Goal: Information Seeking & Learning: Learn about a topic

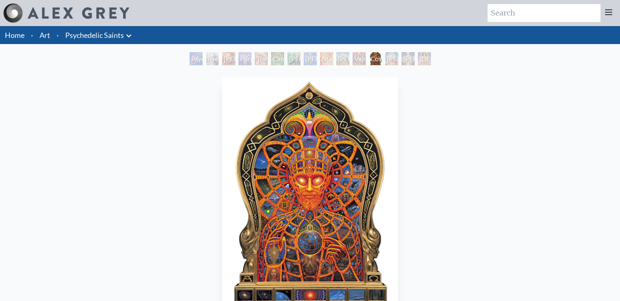
click at [296, 146] on img "12 / 15" at bounding box center [309, 197] width 175 height 240
click at [372, 57] on div "Cosmic [DEMOGRAPHIC_DATA]" at bounding box center [375, 58] width 13 height 13
click at [313, 185] on img "12 / 15" at bounding box center [309, 197] width 175 height 240
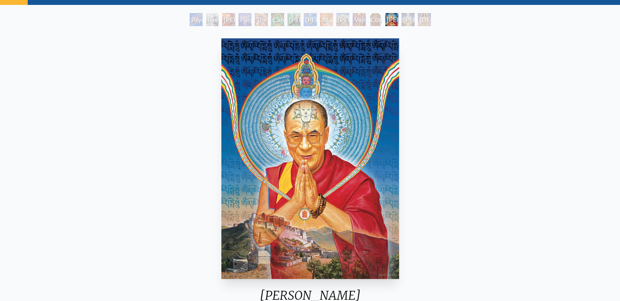
scroll to position [81, 0]
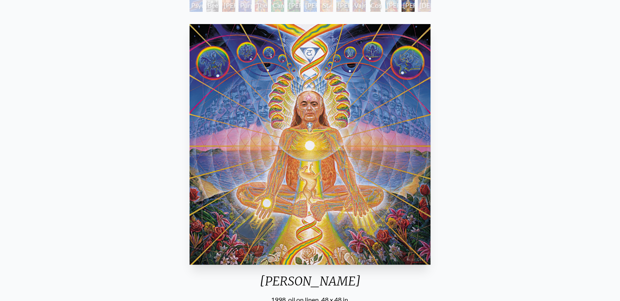
scroll to position [41, 0]
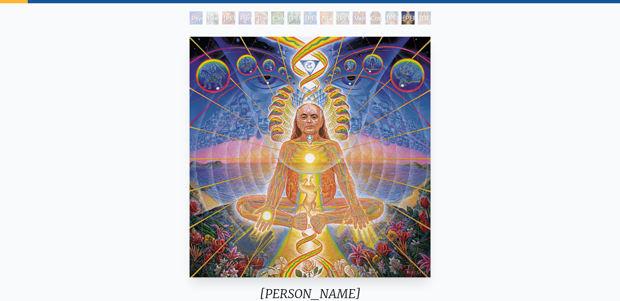
click at [371, 15] on div "Cosmic Christ" at bounding box center [375, 17] width 13 height 13
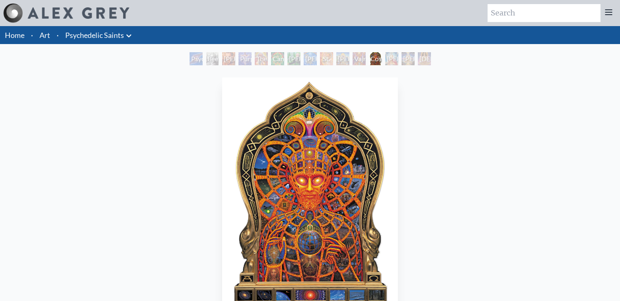
click at [238, 56] on div "Purple Jesus" at bounding box center [244, 58] width 13 height 13
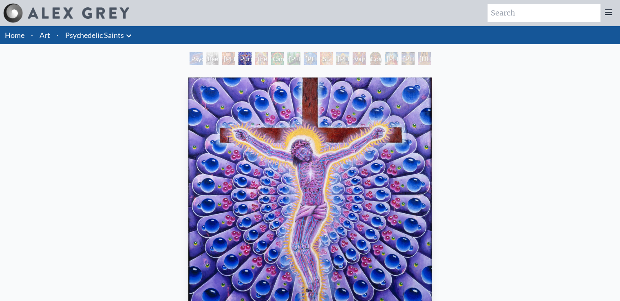
click at [100, 35] on link "Psychedelic Saints" at bounding box center [94, 34] width 59 height 11
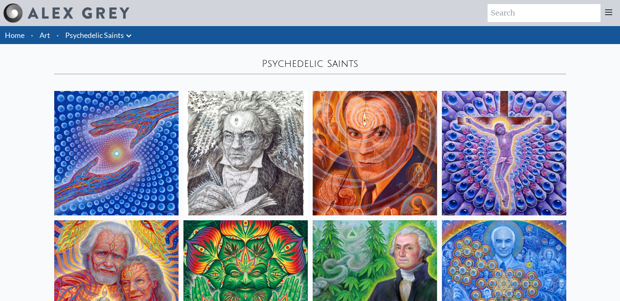
click at [48, 36] on link "Art" at bounding box center [45, 34] width 11 height 11
click at [45, 31] on link "Art" at bounding box center [45, 34] width 11 height 11
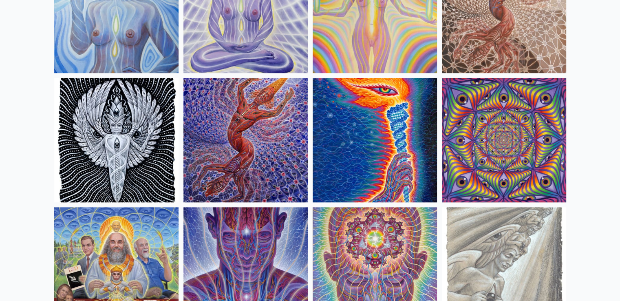
scroll to position [856, 0]
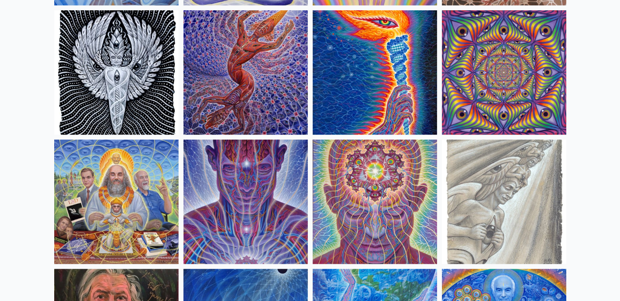
click at [396, 61] on img at bounding box center [374, 72] width 124 height 124
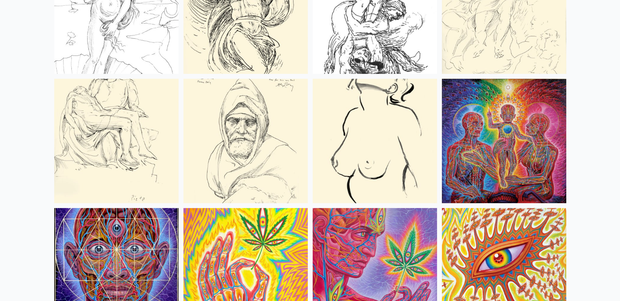
scroll to position [3341, 0]
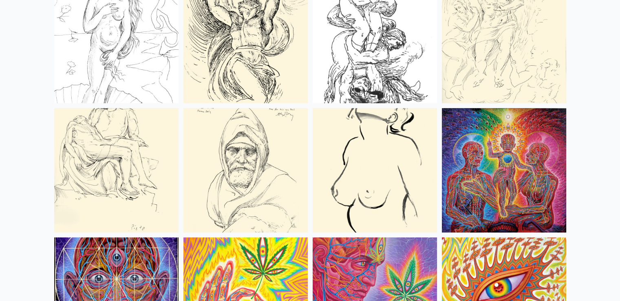
click at [490, 150] on img at bounding box center [504, 170] width 124 height 124
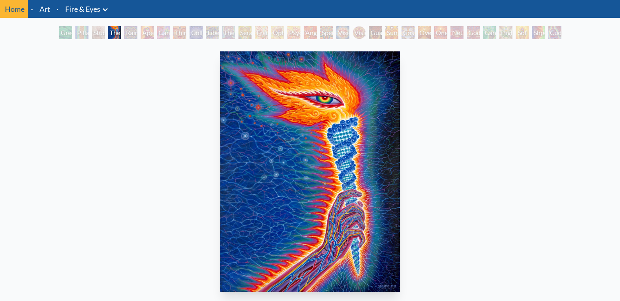
scroll to position [41, 0]
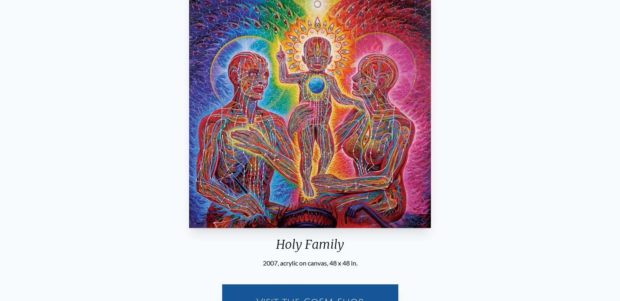
scroll to position [122, 0]
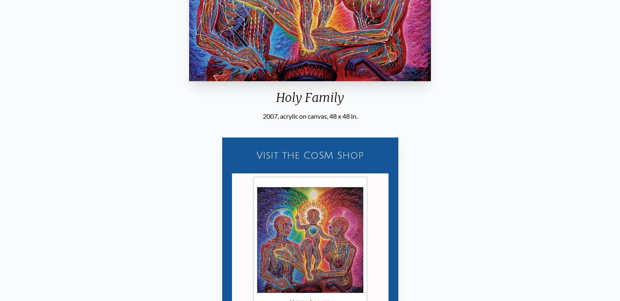
scroll to position [326, 0]
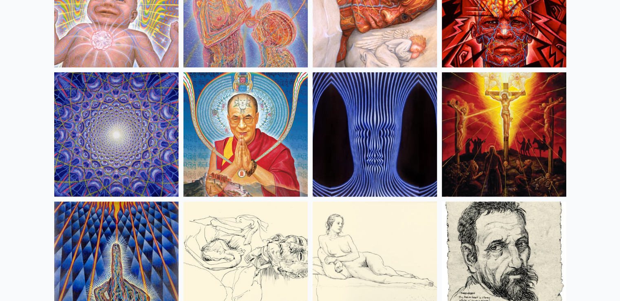
scroll to position [7130, 0]
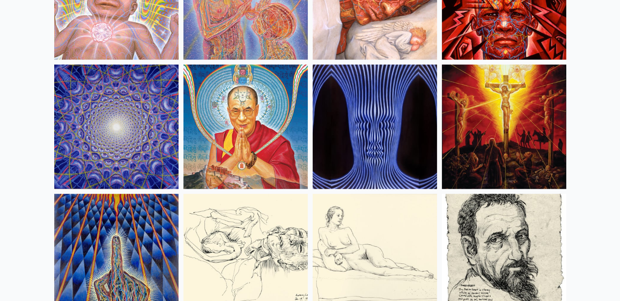
click at [500, 139] on img at bounding box center [504, 126] width 124 height 124
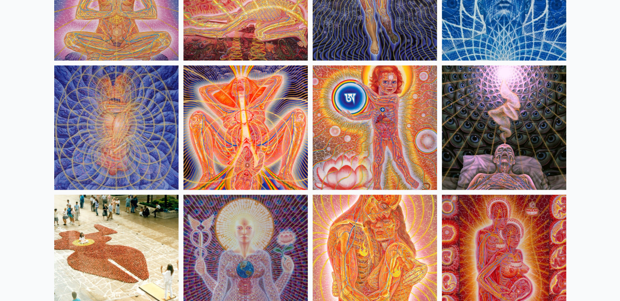
scroll to position [7660, 0]
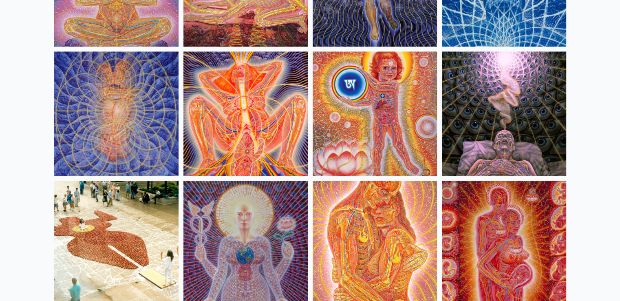
click at [241, 121] on img at bounding box center [245, 113] width 124 height 124
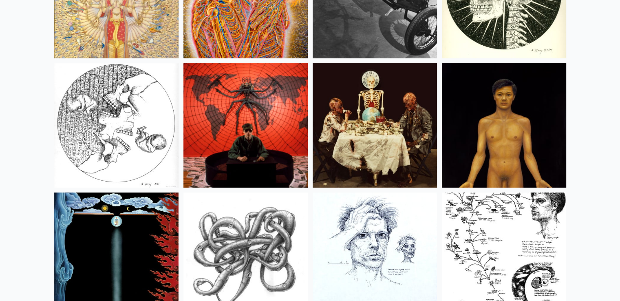
scroll to position [9409, 0]
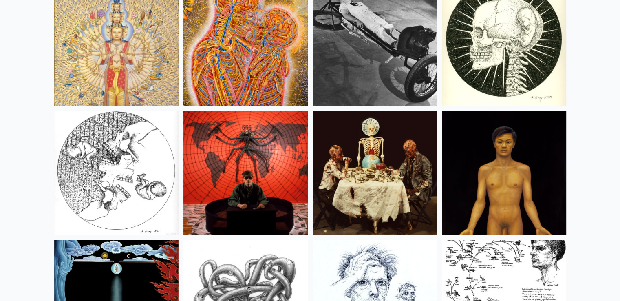
click at [279, 153] on img at bounding box center [245, 172] width 124 height 124
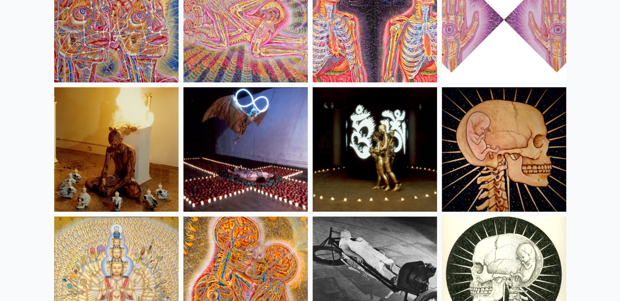
scroll to position [9123, 0]
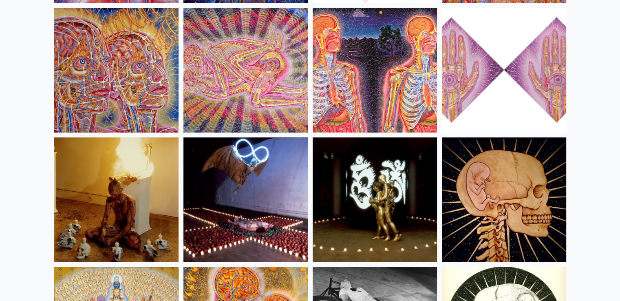
click at [233, 183] on img at bounding box center [245, 199] width 124 height 124
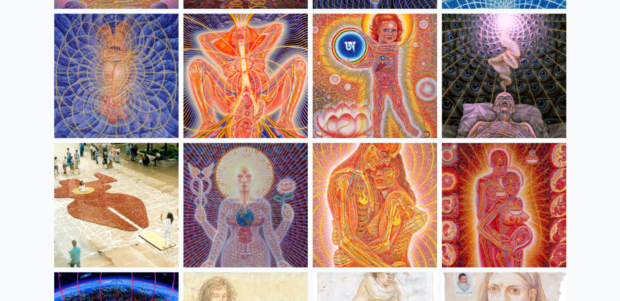
scroll to position [7942, 0]
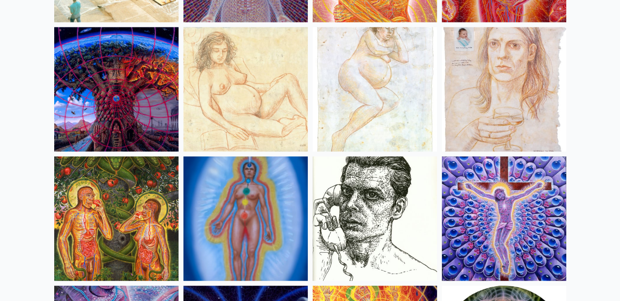
click at [147, 194] on img at bounding box center [116, 218] width 124 height 124
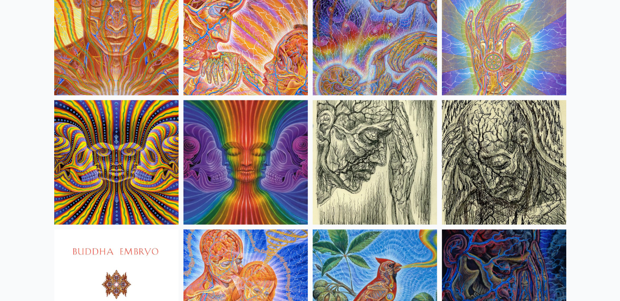
scroll to position [4764, 0]
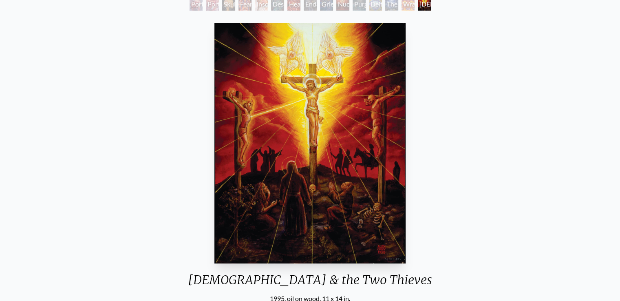
scroll to position [41, 0]
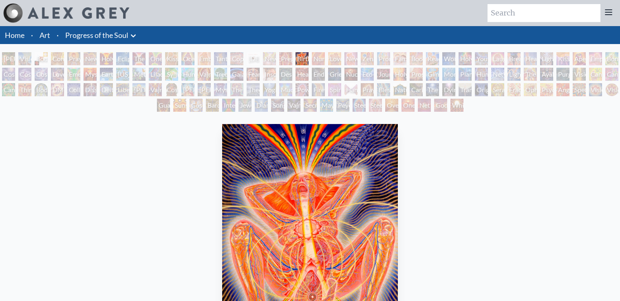
scroll to position [81, 0]
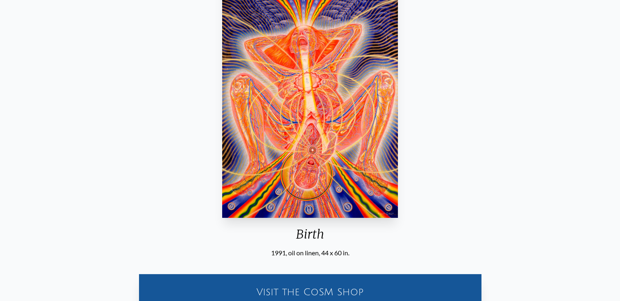
scroll to position [163, 0]
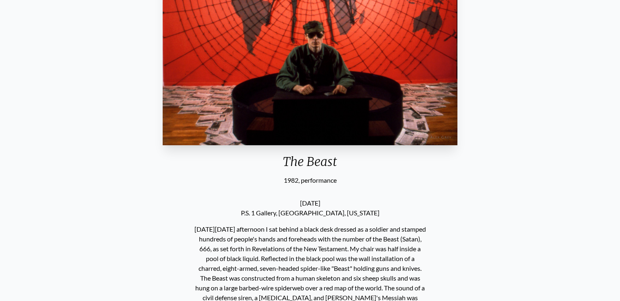
scroll to position [244, 0]
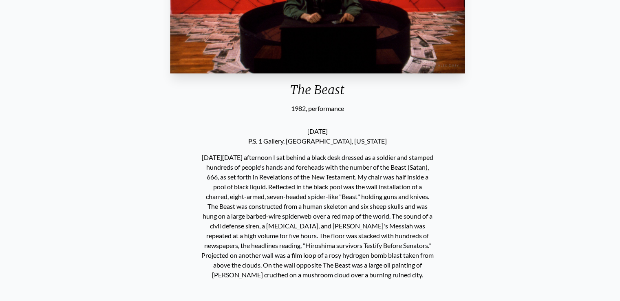
click at [219, 161] on p "[DATE][DATE] afternoon I sat behind a black desk dressed as a soldier and stamp…" at bounding box center [317, 216] width 232 height 134
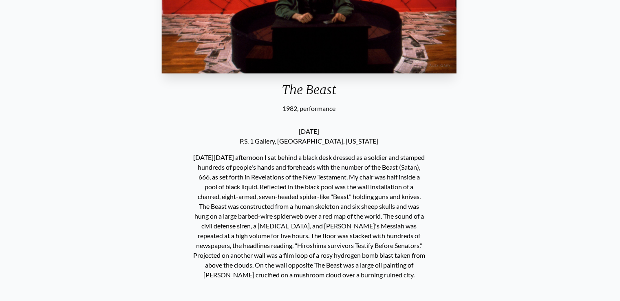
click at [327, 160] on p "[DATE][DATE] afternoon I sat behind a black desk dressed as a soldier and stamp…" at bounding box center [309, 216] width 232 height 134
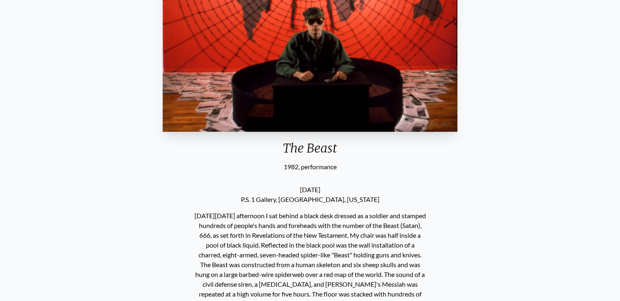
scroll to position [122, 0]
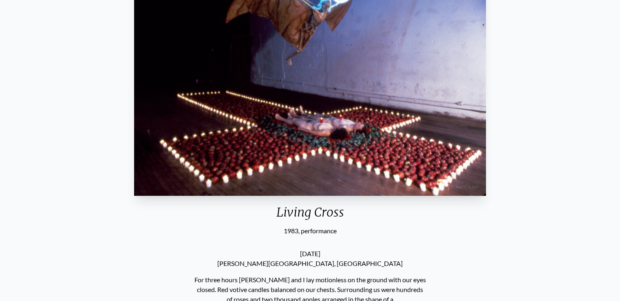
scroll to position [163, 0]
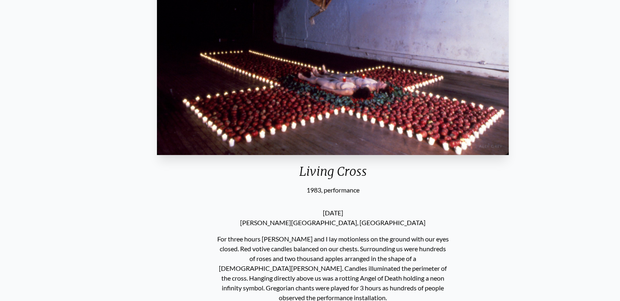
click at [341, 235] on p "For three hours [PERSON_NAME] and I lay motionless on the ground with our eyes …" at bounding box center [333, 268] width 232 height 75
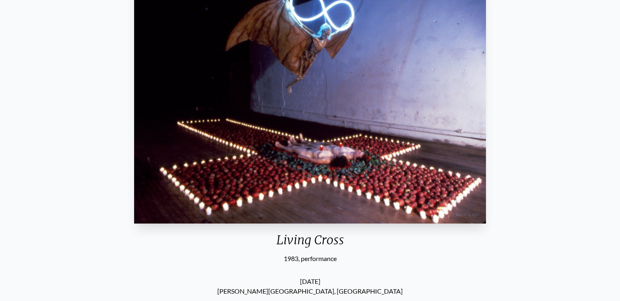
scroll to position [204, 0]
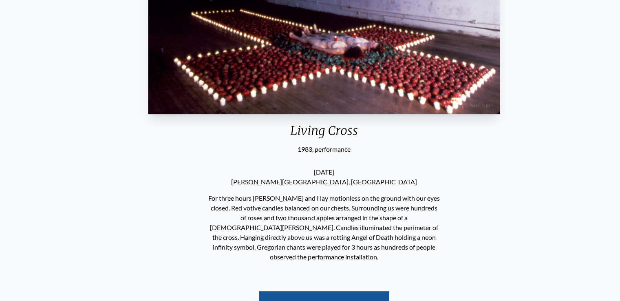
click at [321, 237] on p "For three hours [PERSON_NAME] and I lay motionless on the ground with our eyes …" at bounding box center [324, 227] width 232 height 75
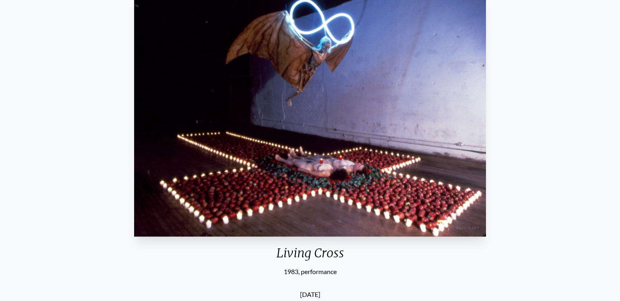
scroll to position [41, 0]
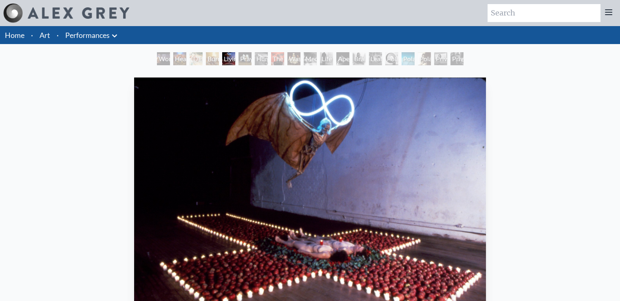
drag, startPoint x: 419, startPoint y: 143, endPoint x: 427, endPoint y: 142, distance: 7.8
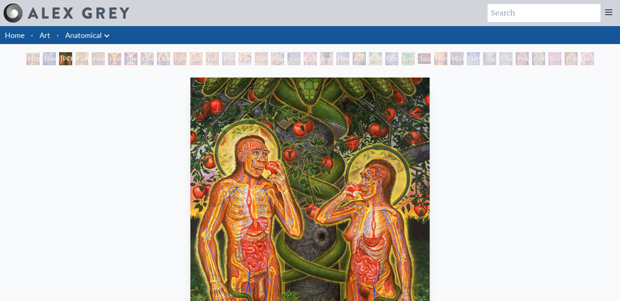
drag, startPoint x: 213, startPoint y: 90, endPoint x: 169, endPoint y: 99, distance: 44.7
drag, startPoint x: 143, startPoint y: 93, endPoint x: 137, endPoint y: 96, distance: 6.7
